Goal: Transaction & Acquisition: Purchase product/service

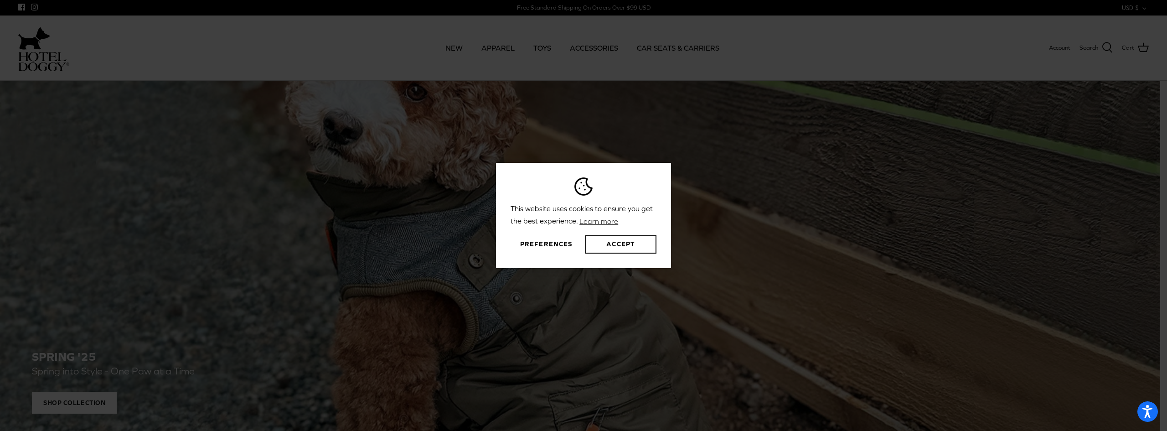
click at [544, 242] on button "Preferences" at bounding box center [546, 244] width 71 height 18
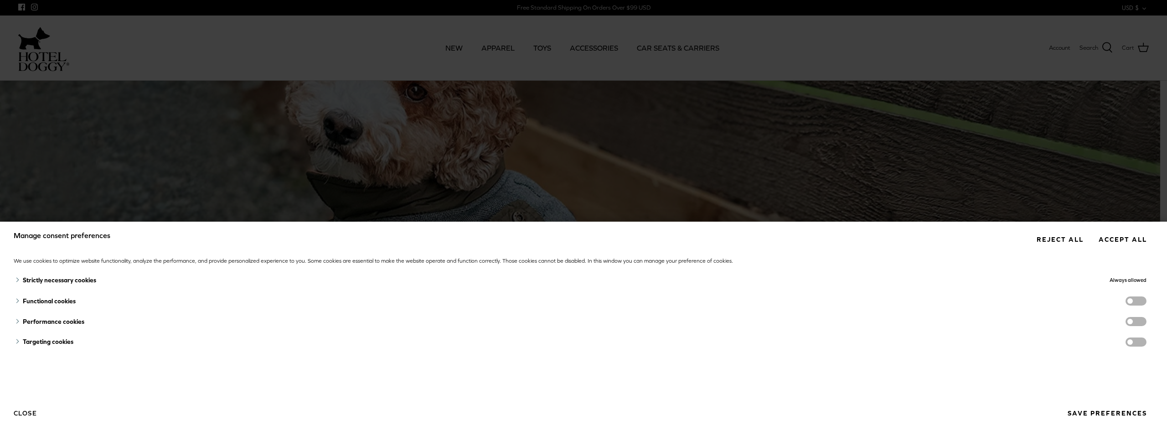
click at [1108, 412] on button "Save preferences" at bounding box center [1107, 413] width 93 height 17
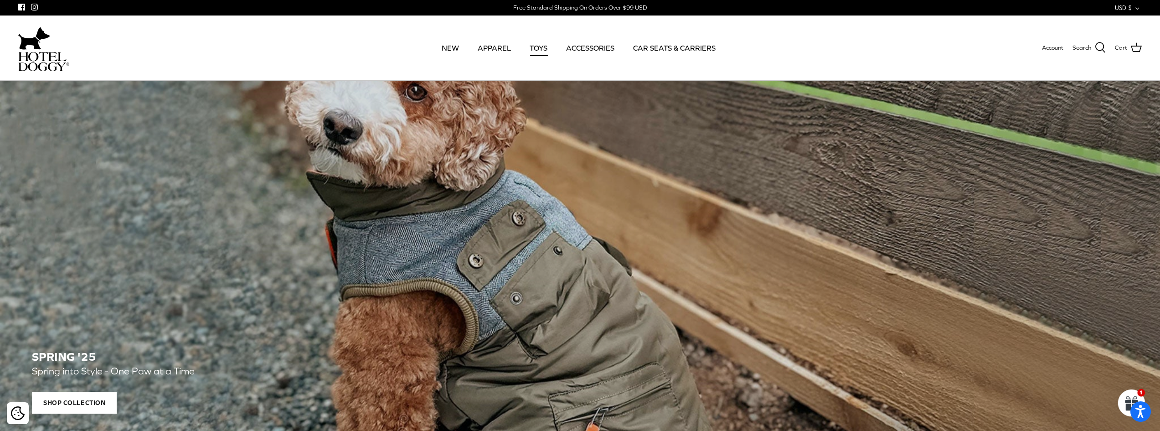
click at [542, 46] on link "TOYS" at bounding box center [539, 47] width 34 height 31
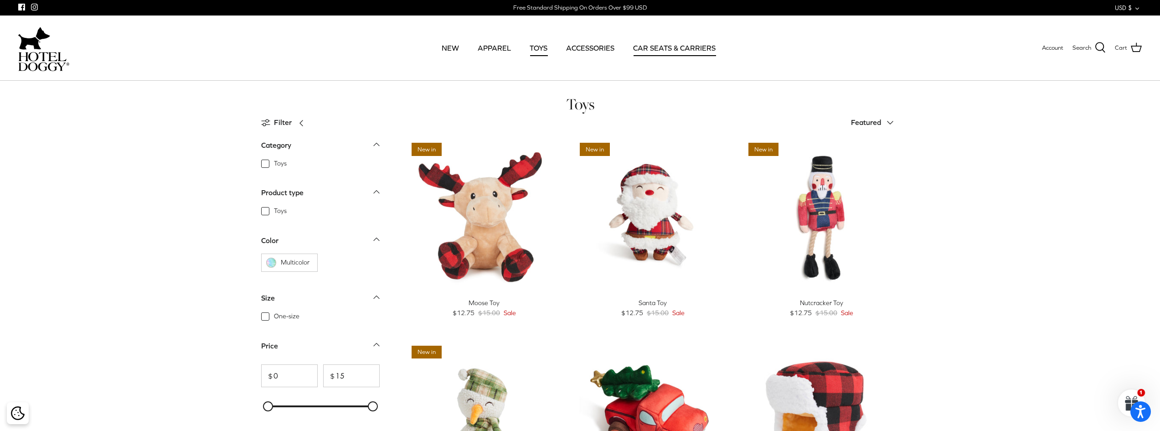
click at [684, 45] on link "CAR SEATS & CARRIERS" at bounding box center [674, 47] width 99 height 31
